Goal: Task Accomplishment & Management: Manage account settings

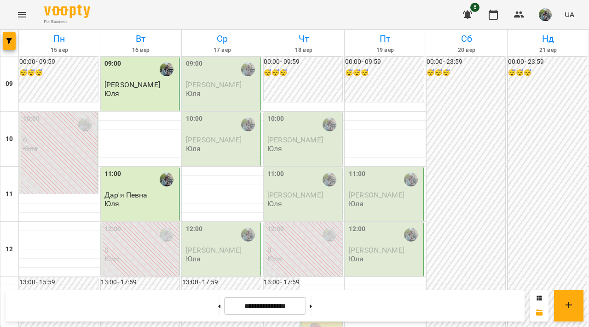
scroll to position [543, 0]
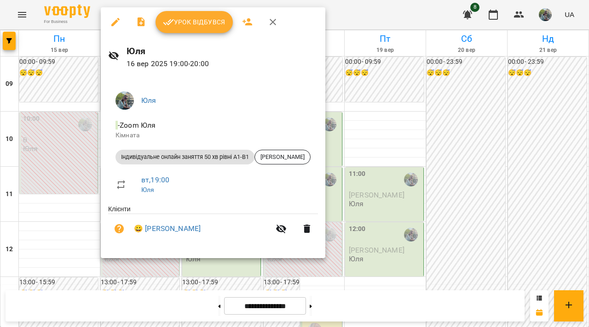
click at [194, 13] on button "Урок відбувся" at bounding box center [193, 22] width 77 height 22
click at [194, 13] on div "For Business 8 UA" at bounding box center [294, 14] width 589 height 29
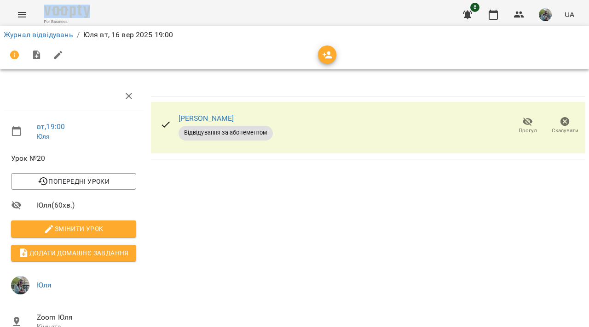
click at [220, 172] on div "[PERSON_NAME] Відвідування за абонементом Прогул Скасувати" at bounding box center [367, 245] width 441 height 334
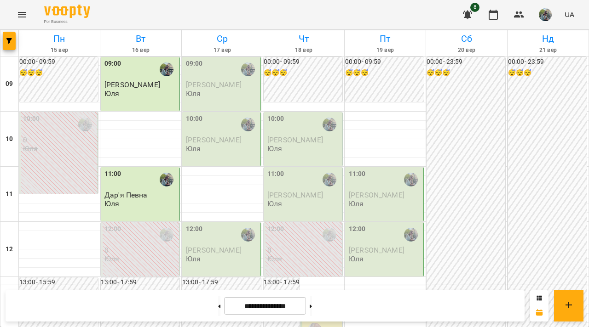
scroll to position [543, 0]
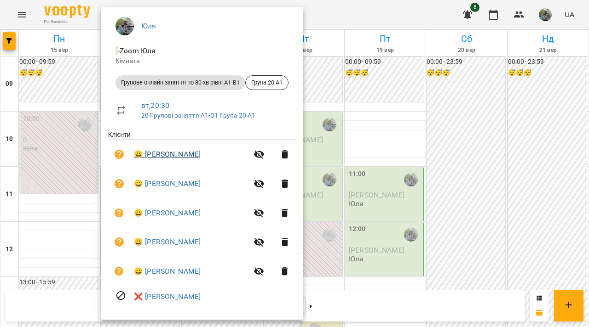
scroll to position [78, 0]
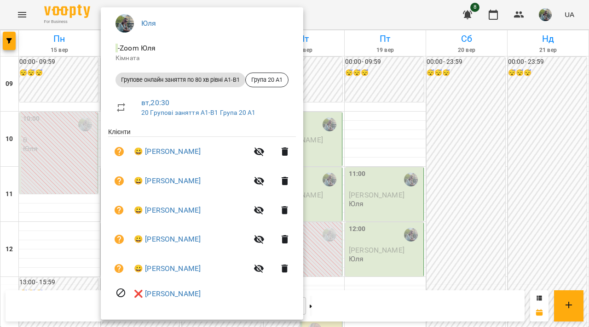
click at [370, 248] on div at bounding box center [294, 163] width 589 height 327
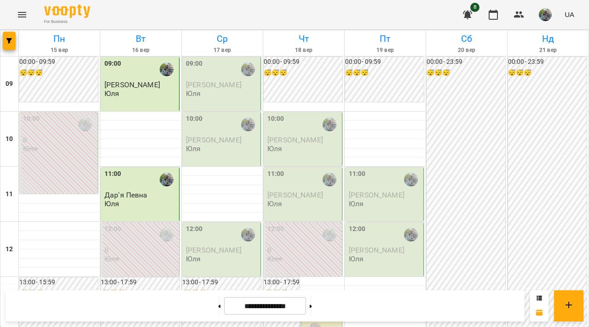
scroll to position [464, 0]
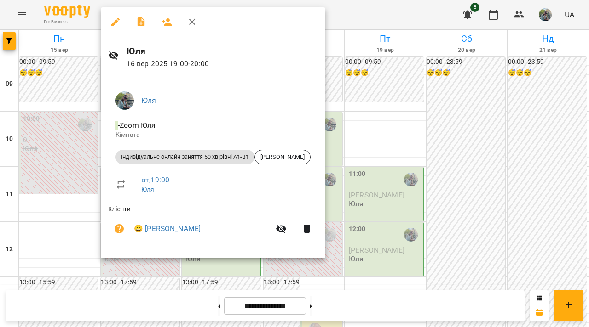
click at [60, 171] on div at bounding box center [294, 163] width 589 height 327
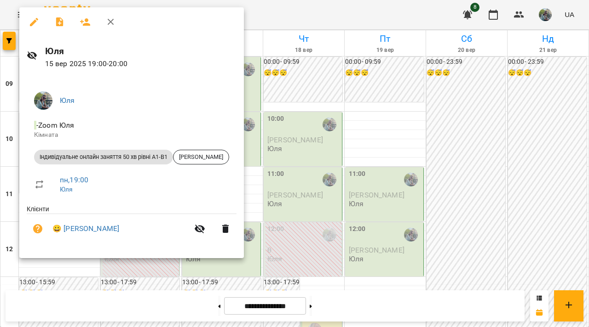
click at [257, 145] on div at bounding box center [294, 163] width 589 height 327
